Goal: Information Seeking & Learning: Learn about a topic

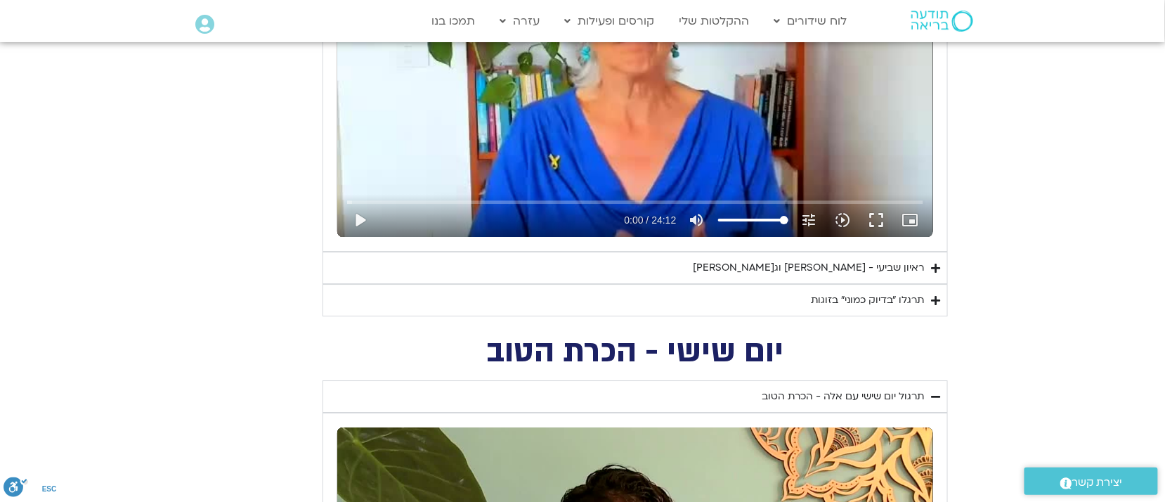
scroll to position [1475, 0]
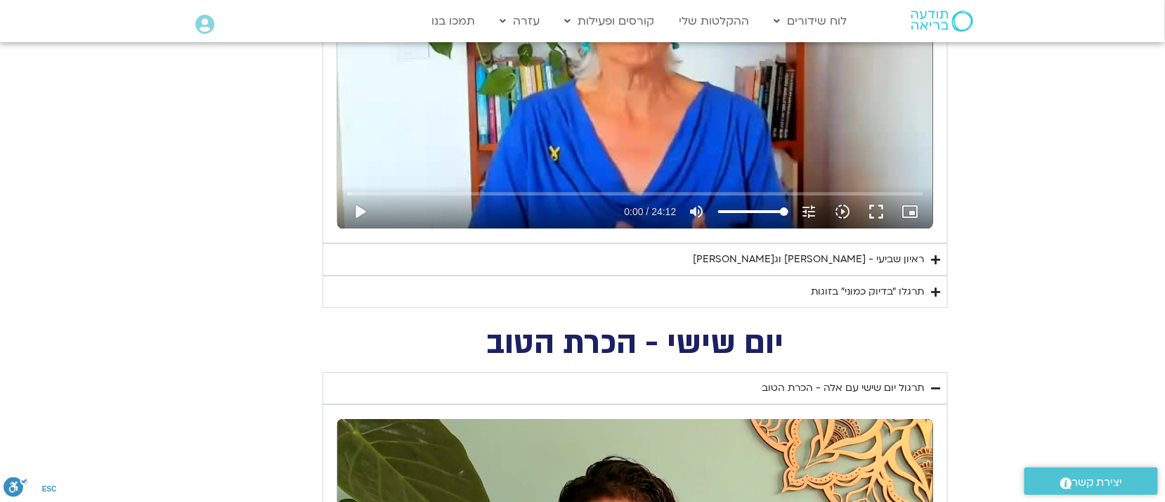
click at [852, 256] on div "ראיון שביעי - [PERSON_NAME] וג[PERSON_NAME]" at bounding box center [808, 259] width 231 height 17
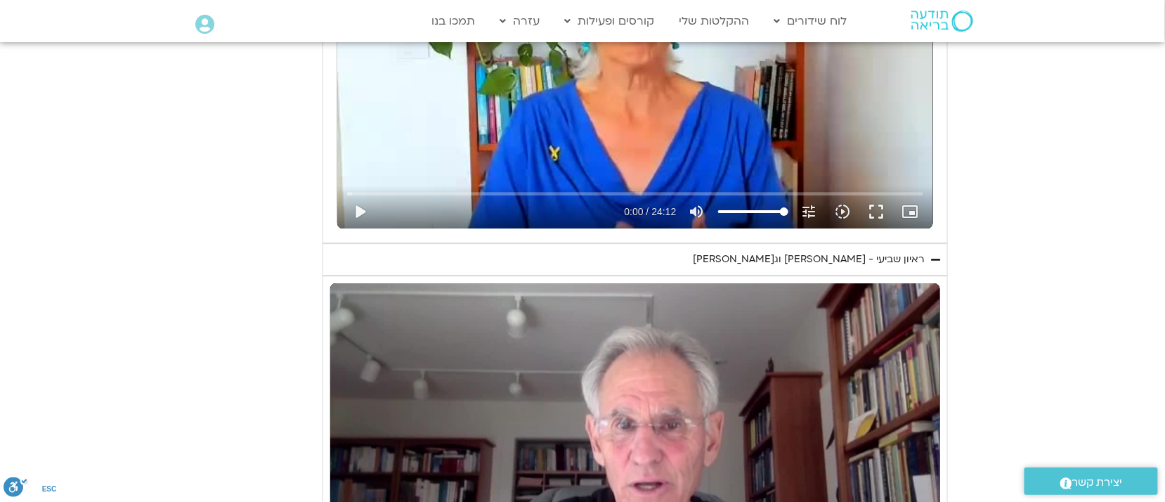
click at [809, 256] on div "ראיון שביעי - [PERSON_NAME] וג[PERSON_NAME]" at bounding box center [808, 259] width 231 height 17
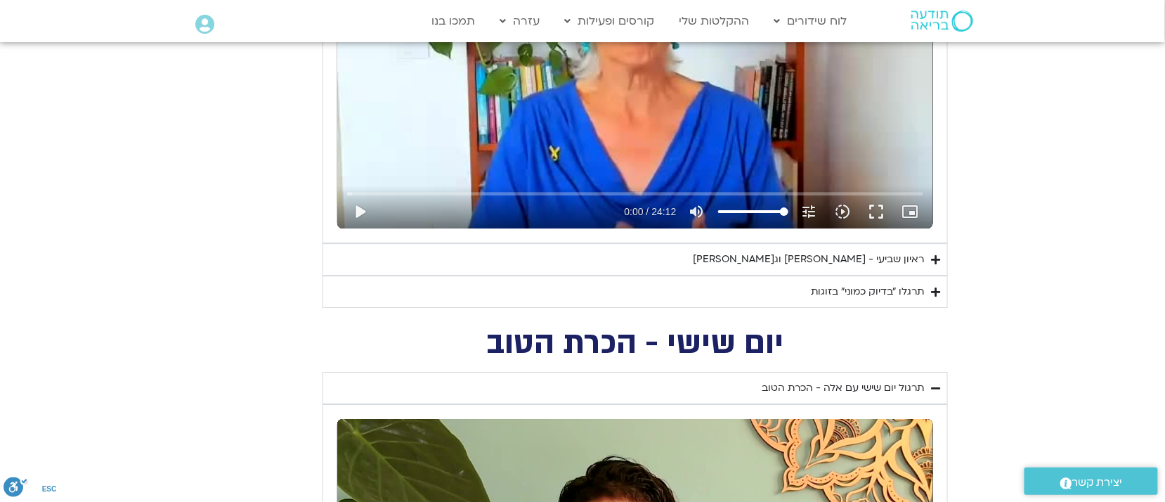
click at [838, 295] on div "תרגלו ״בדיוק כמוני״ בזוגות" at bounding box center [867, 291] width 113 height 17
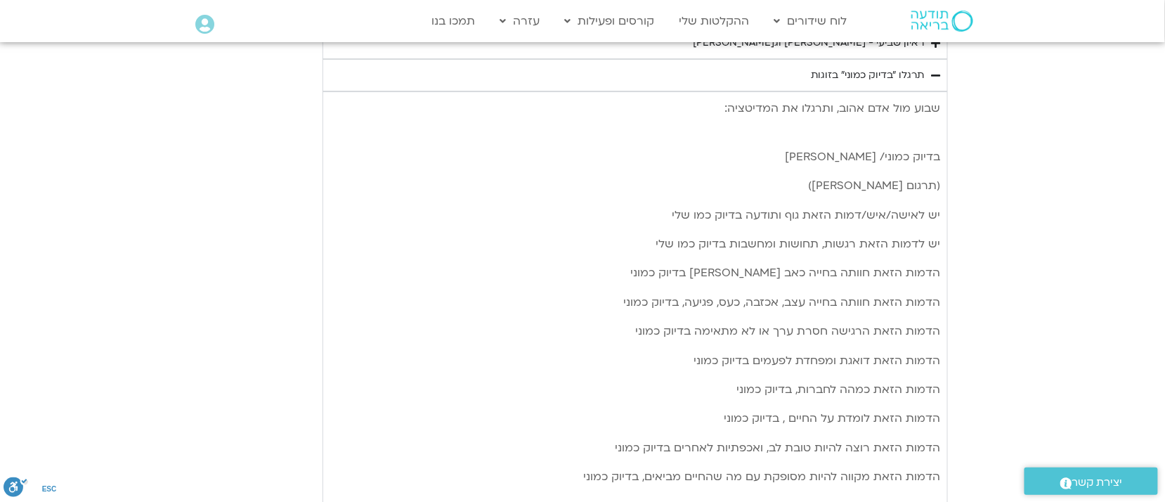
scroll to position [1674, 0]
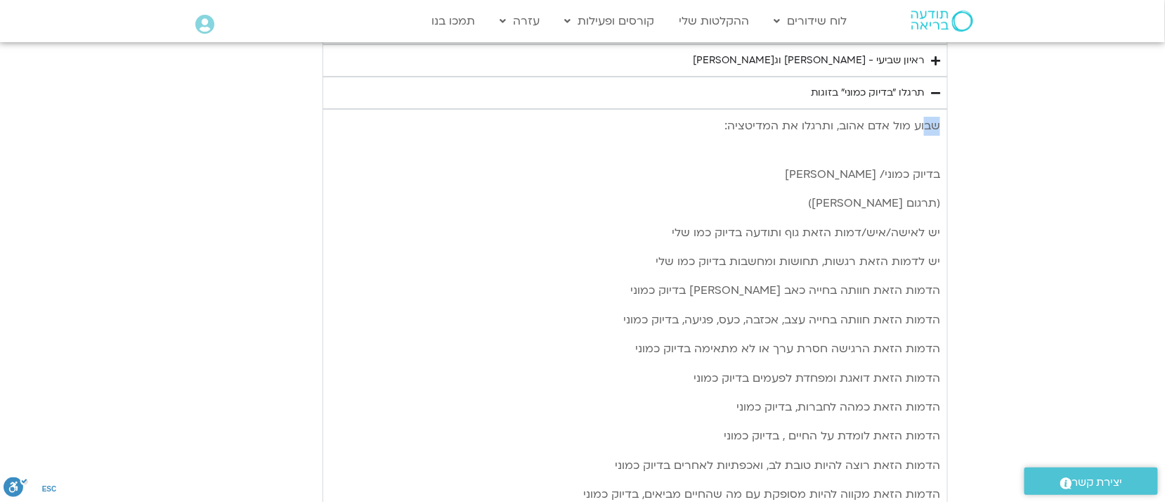
drag, startPoint x: 929, startPoint y: 84, endPoint x: 927, endPoint y: 131, distance: 46.4
click at [927, 131] on details "תרגלו ״בדיוק כמוני״ בזוגות שבוע [PERSON_NAME] [PERSON_NAME] אהוב, ותרגלו את המד…" at bounding box center [635, 468] width 625 height 783
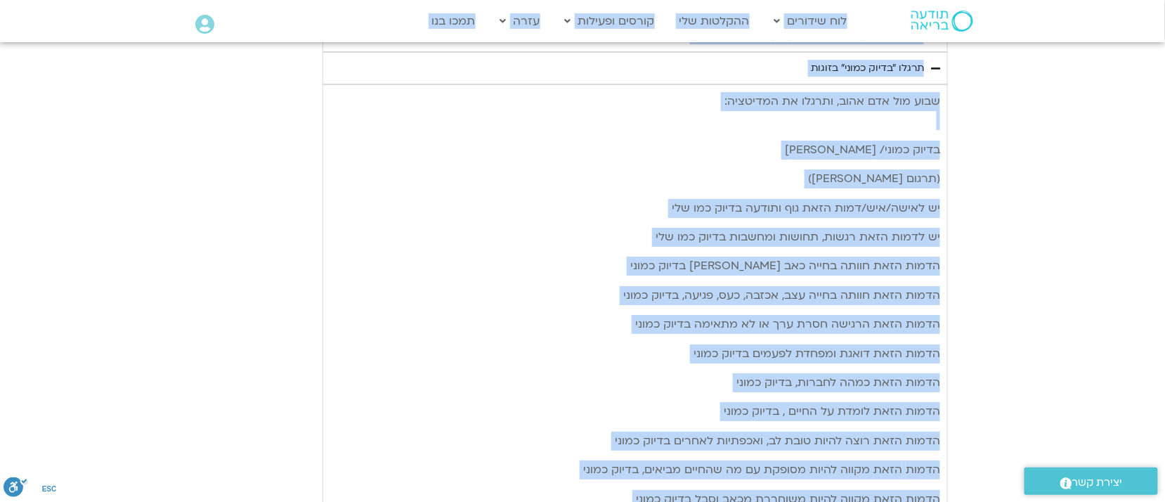
scroll to position [1696, 0]
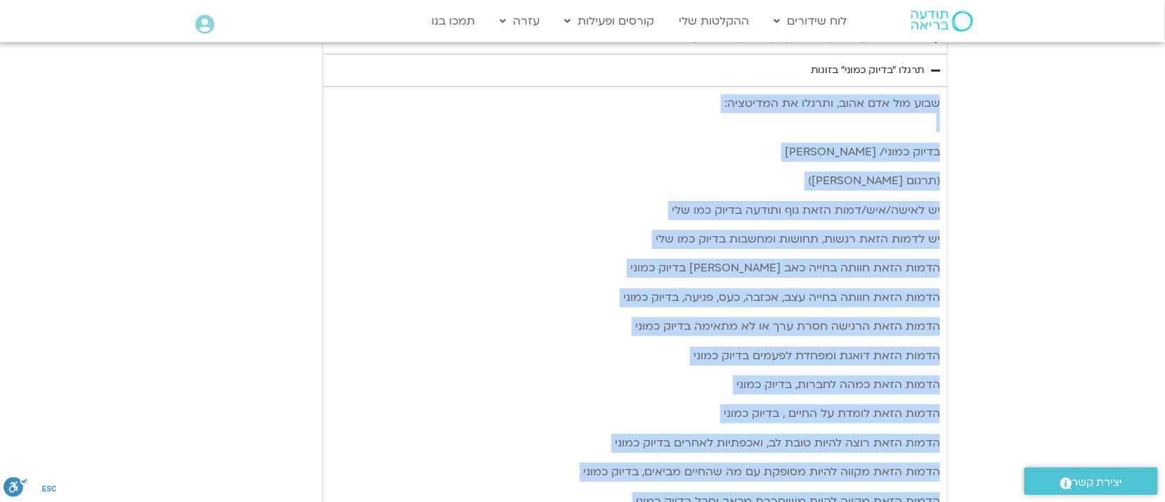
drag, startPoint x: 645, startPoint y: 349, endPoint x: 940, endPoint y: 88, distance: 394.2
click at [940, 86] on details "תרגלו ״בדיוק כמוני״ בזוגות שבוע [PERSON_NAME] [PERSON_NAME] אהוב, ותרגלו את המד…" at bounding box center [635, 445] width 625 height 783
copy details "lore ips dol sita, consec ad elitsedd: eiusm tempo/ inc utl (etdol magn aliq) e…"
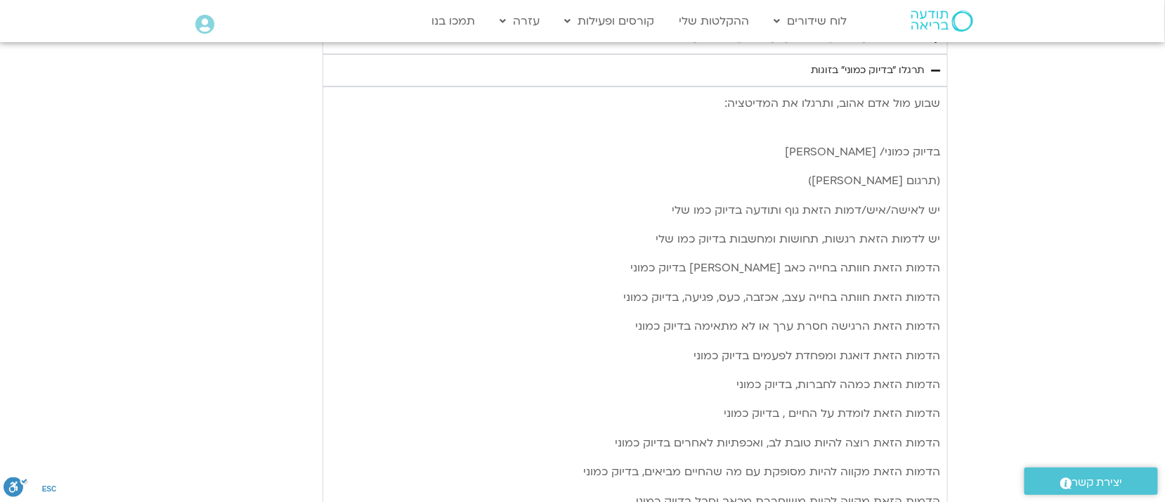
click at [797, 62] on summary "תרגלו ״בדיוק כמוני״ בזוגות" at bounding box center [635, 70] width 625 height 32
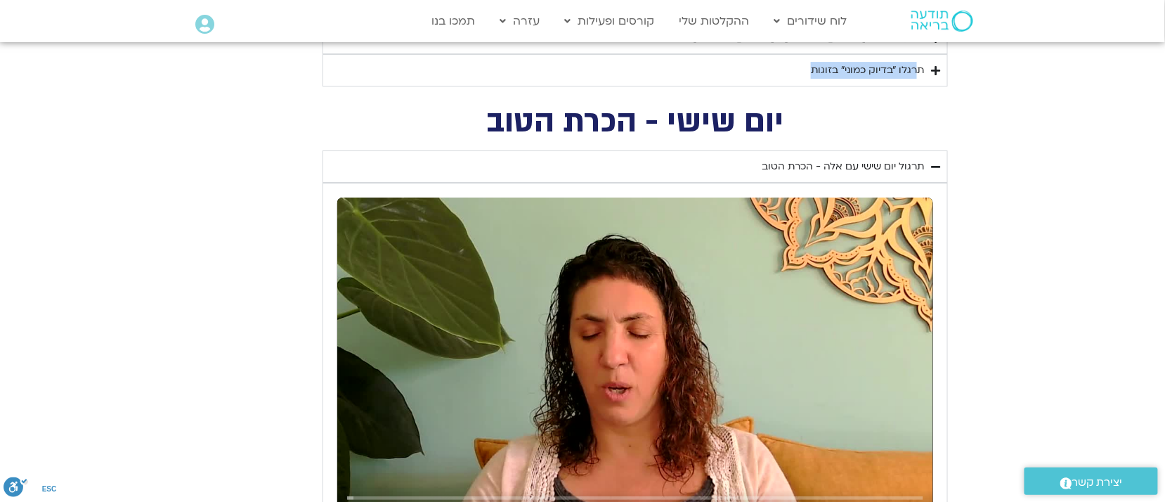
click at [928, 62] on summary "תרגלו ״בדיוק כמוני״ בזוגות" at bounding box center [635, 70] width 625 height 32
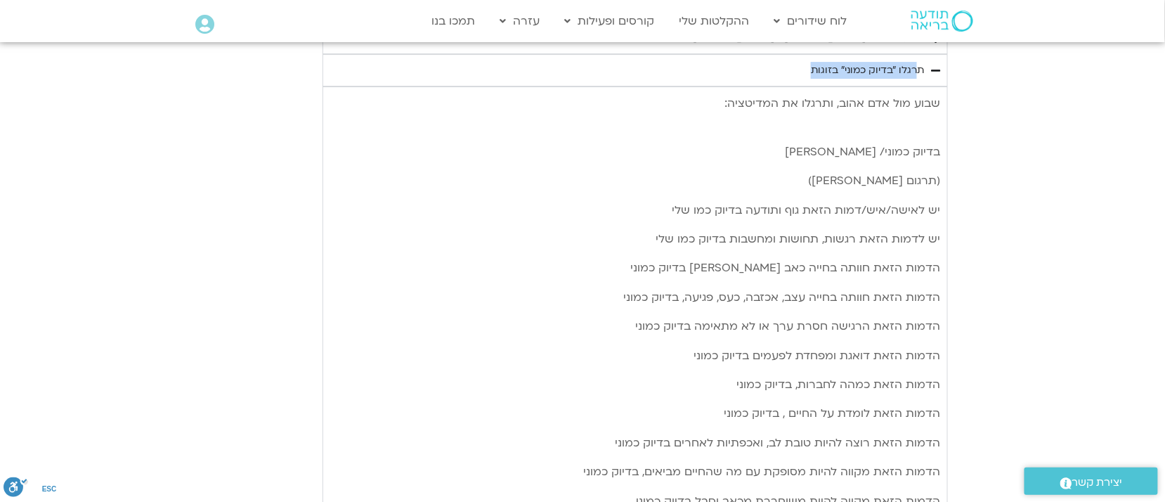
copy summary "תרגלו ״בדיוק כמוני״ בזוגות"
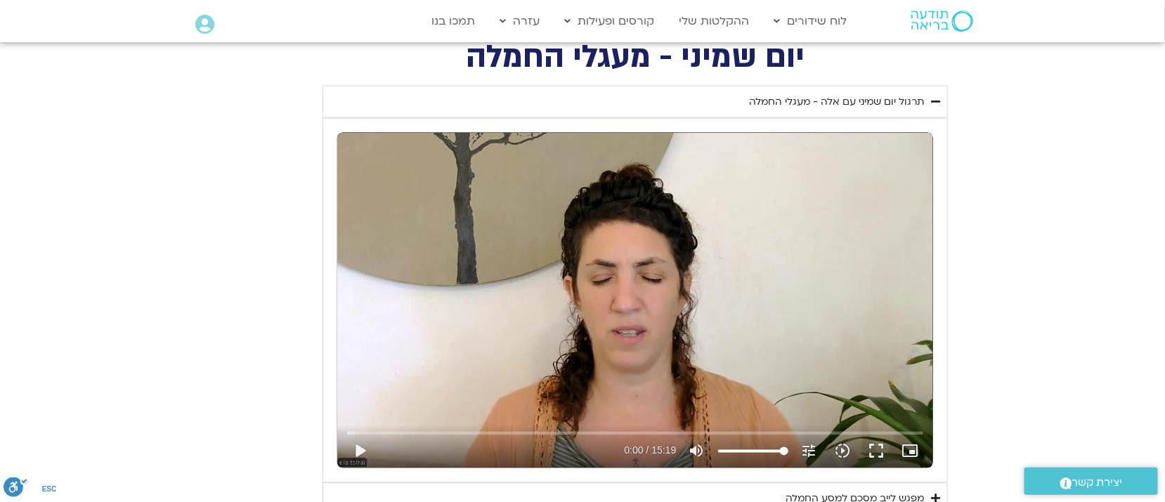
scroll to position [712, 0]
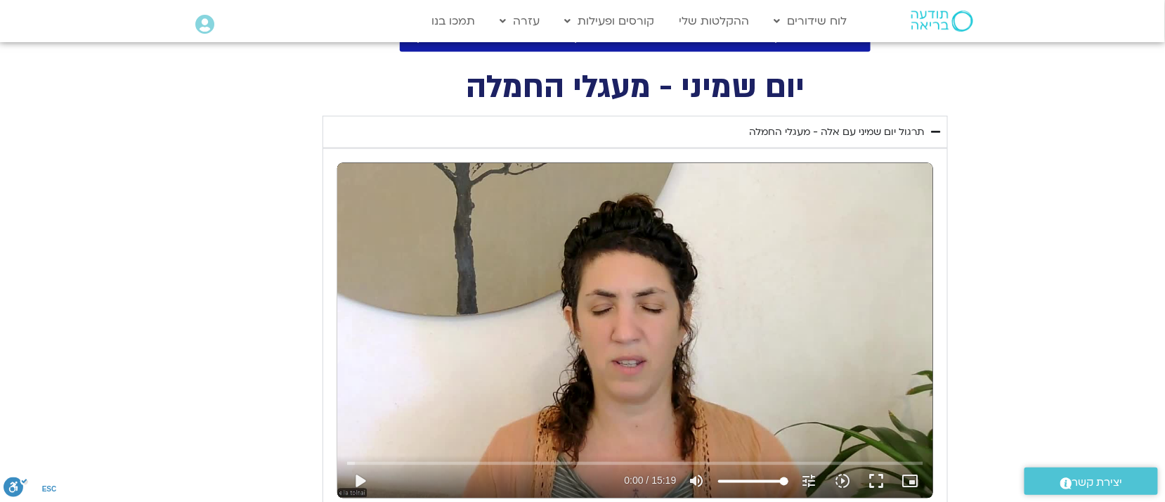
click at [790, 131] on div "תרגול יום שמיני עם אלה - מעגלי החמלה" at bounding box center [836, 132] width 175 height 17
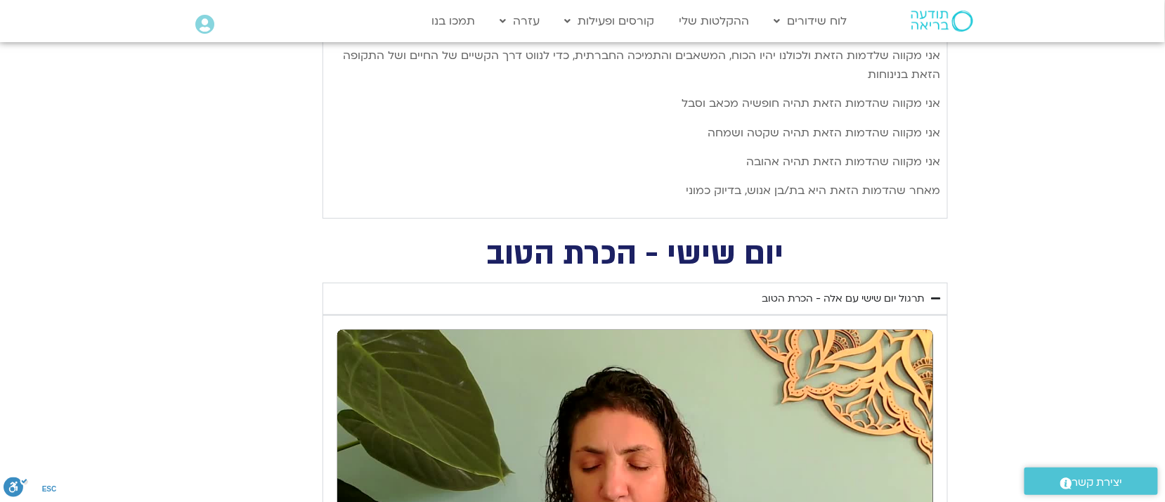
scroll to position [1943, 0]
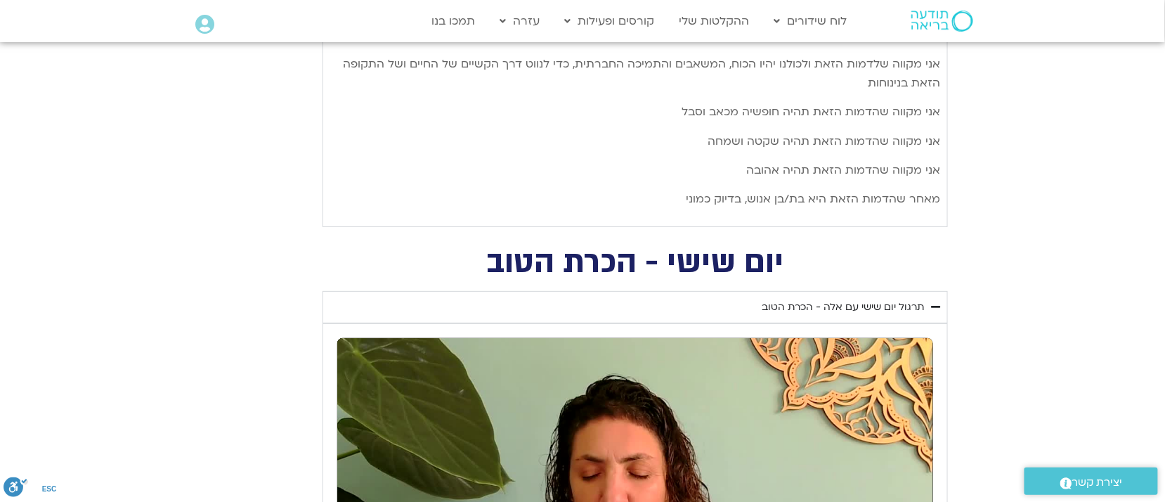
click at [851, 308] on div "תרגול יום שישי עם אלה - הכרת הטוב" at bounding box center [843, 307] width 162 height 17
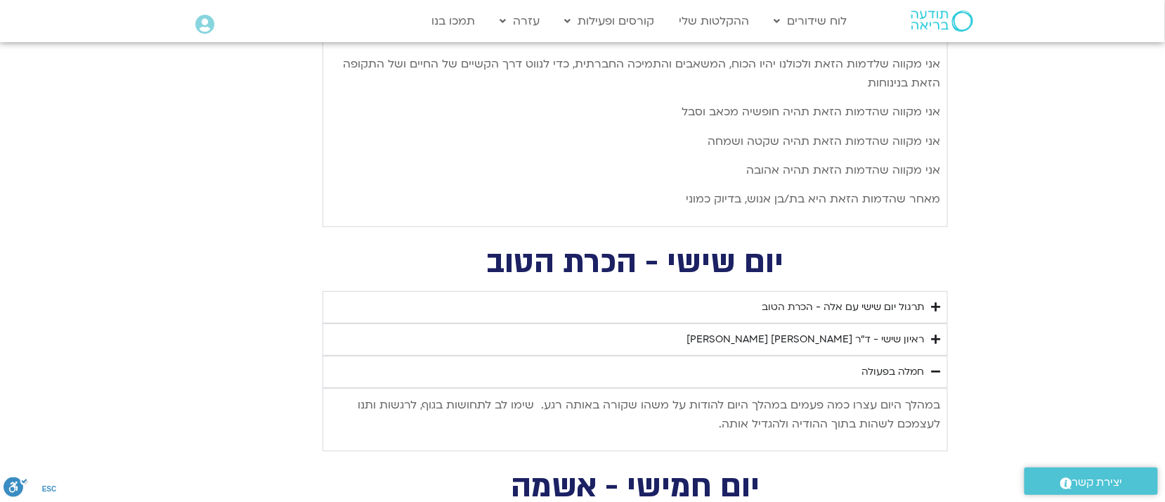
click at [902, 370] on div "חמלה בפעולה" at bounding box center [892, 371] width 63 height 17
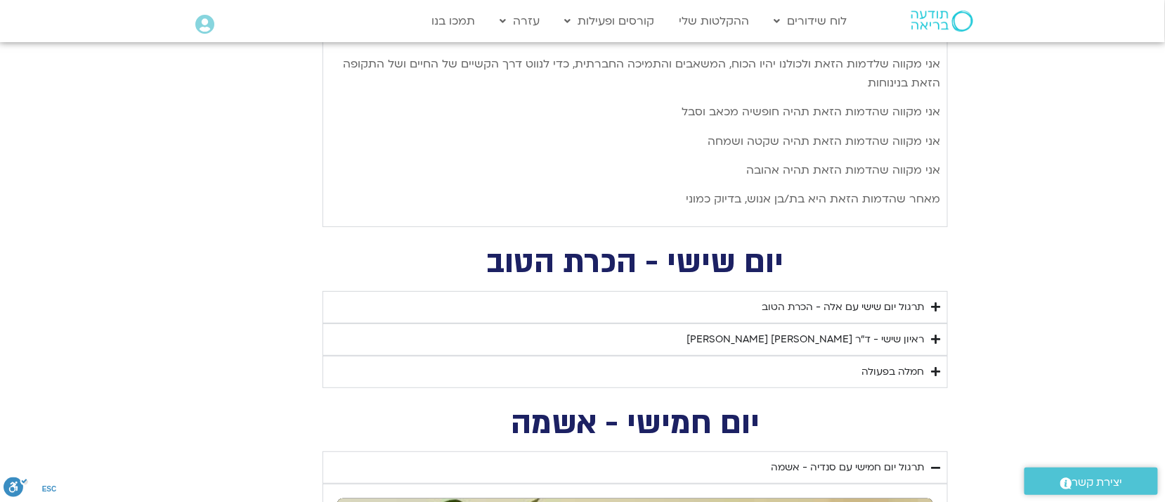
click at [900, 373] on div "חמלה בפעולה" at bounding box center [892, 371] width 63 height 17
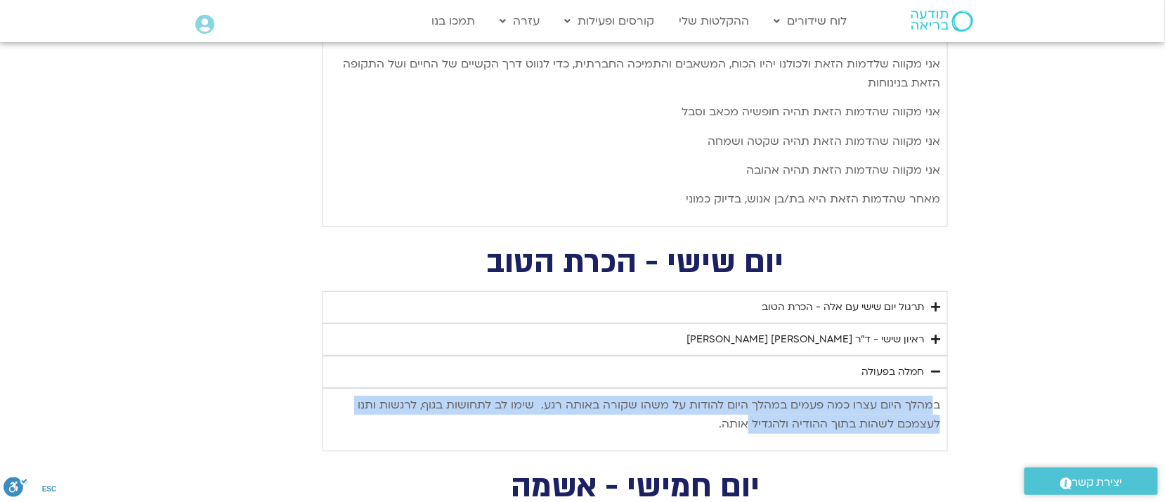
drag, startPoint x: 935, startPoint y: 395, endPoint x: 751, endPoint y: 438, distance: 189.0
click at [751, 438] on div "במהלך היום עצרו כמה פעמים במהלך היום להודות על משהו שקורה באותה רגע. שימו לב לת…" at bounding box center [635, 420] width 610 height 62
click at [750, 438] on div "במהלך היום עצרו כמה פעמים במהלך היום להודות על משהו שקורה באותה רגע. שימו לב לת…" at bounding box center [635, 420] width 610 height 48
drag, startPoint x: 722, startPoint y: 422, endPoint x: 924, endPoint y: 373, distance: 208.3
click at [924, 373] on details "חמלה בפעולה במהלך היום עצרו כמה פעמים במהלך היום להודות על משהו שקורה באותה רגע…" at bounding box center [635, 404] width 625 height 96
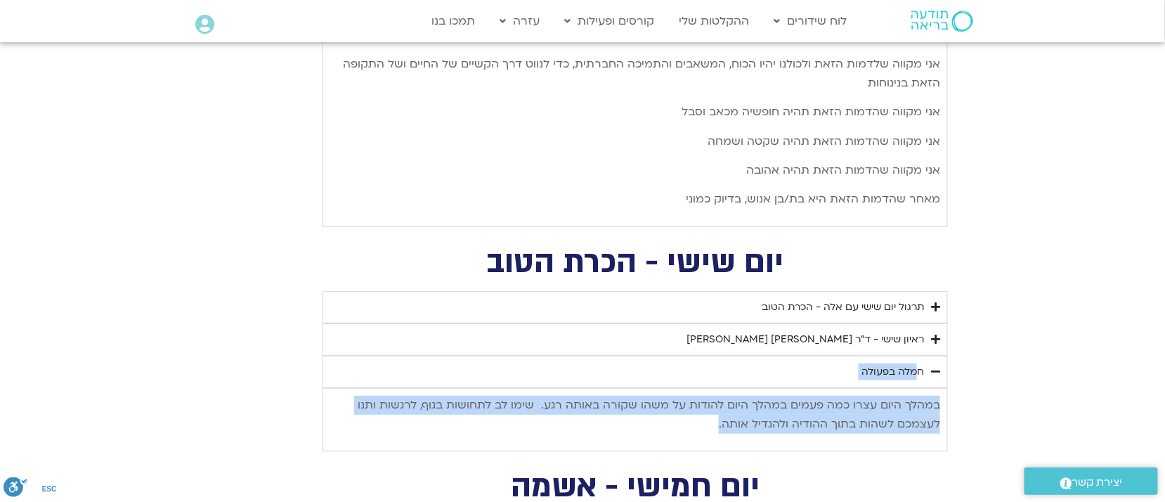
copy details "חמלה בפעולה במהלך היום עצרו כמה פעמים במהלך היום להודות על משהו שקורה באותה רגע…"
click at [920, 364] on summary "חמלה בפעולה" at bounding box center [635, 372] width 625 height 32
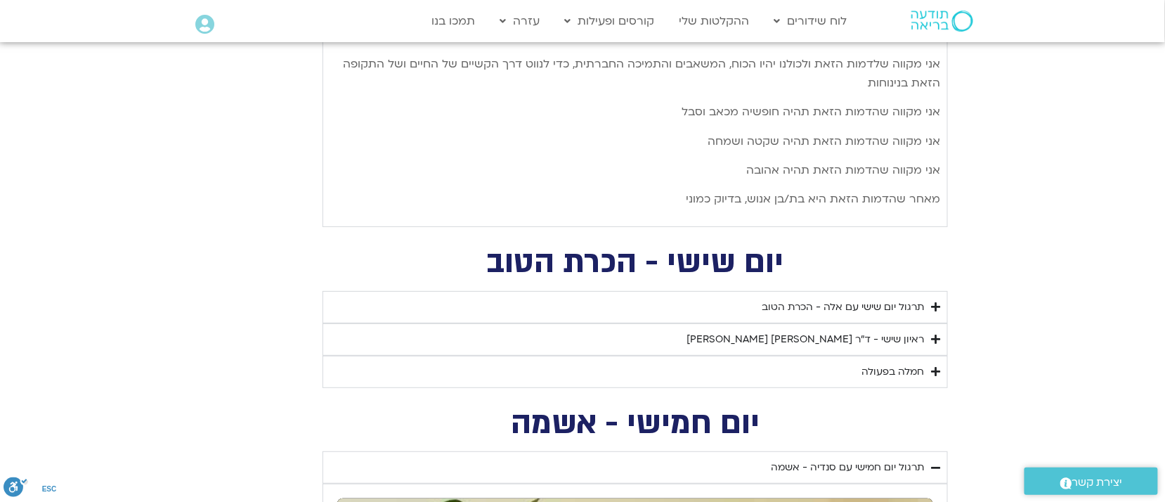
click at [868, 374] on div "חמלה בפעולה" at bounding box center [892, 371] width 63 height 17
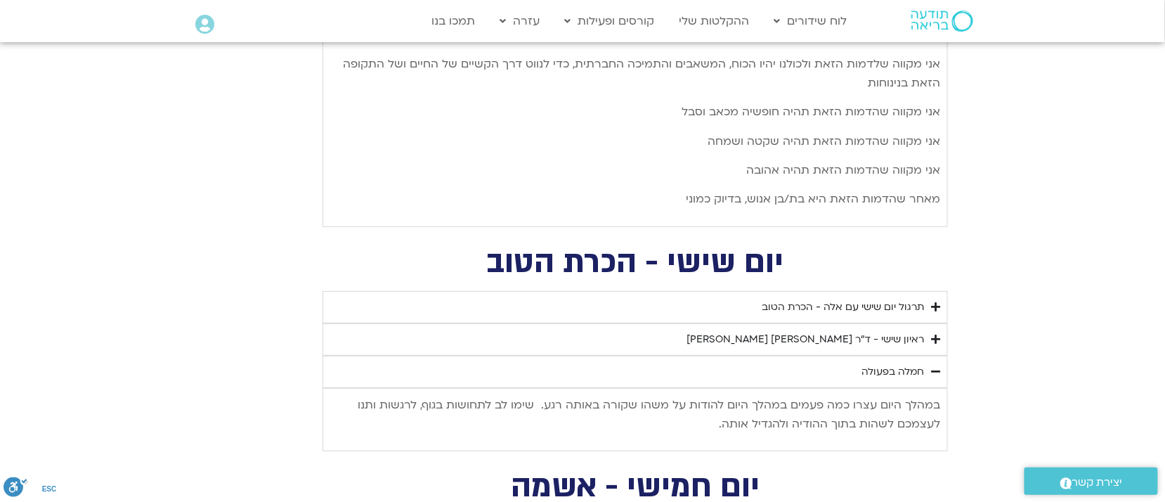
drag, startPoint x: 689, startPoint y: 428, endPoint x: 926, endPoint y: 363, distance: 245.6
click at [926, 363] on details "חמלה בפעולה במהלך היום עצרו כמה פעמים במהלך היום להודות על משהו שקורה באותה רגע…" at bounding box center [635, 404] width 625 height 96
copy details "חמלה בפעולה במהלך היום עצרו כמה פעמים במהלך היום להודות על משהו שקורה באותה רגע…"
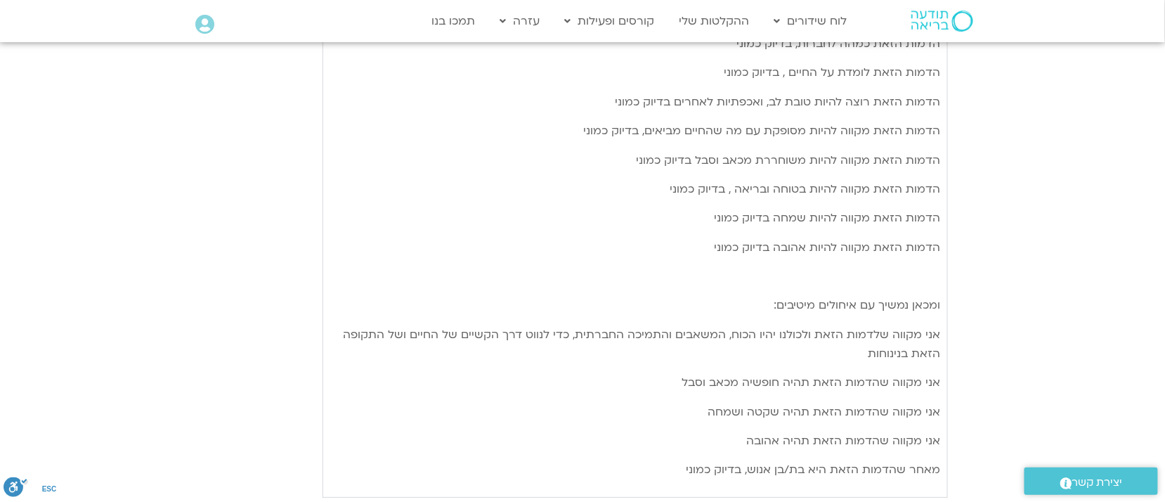
scroll to position [1696, 0]
